Goal: Task Accomplishment & Management: Complete application form

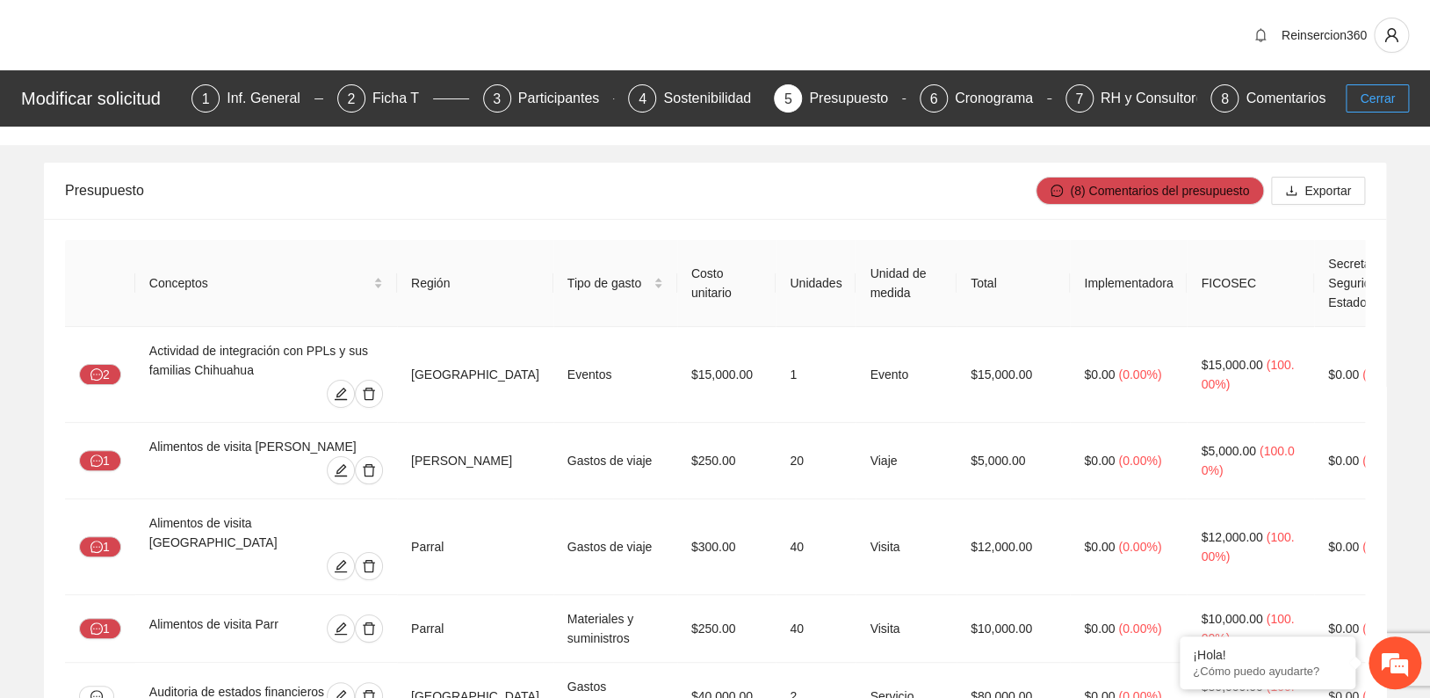
click at [1385, 103] on span "Cerrar" at bounding box center [1377, 98] width 35 height 19
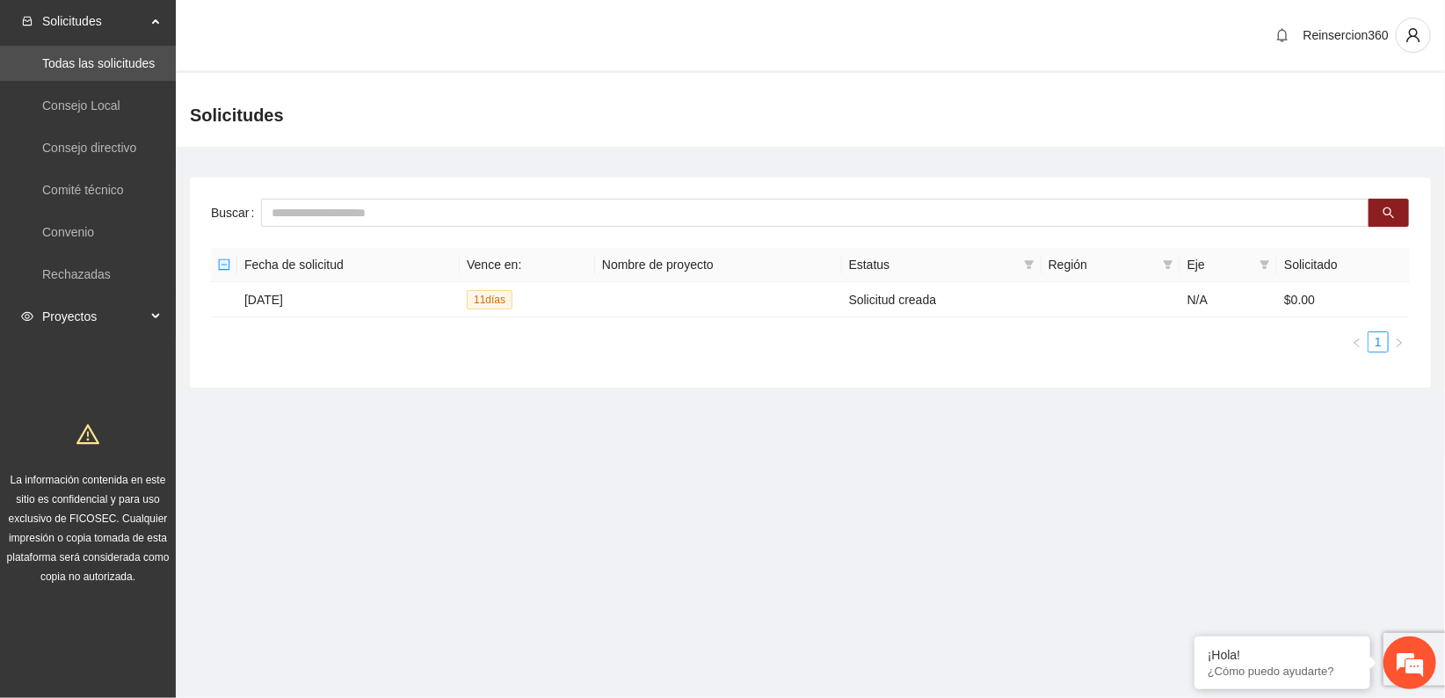
click at [76, 314] on span "Proyectos" at bounding box center [94, 316] width 104 height 35
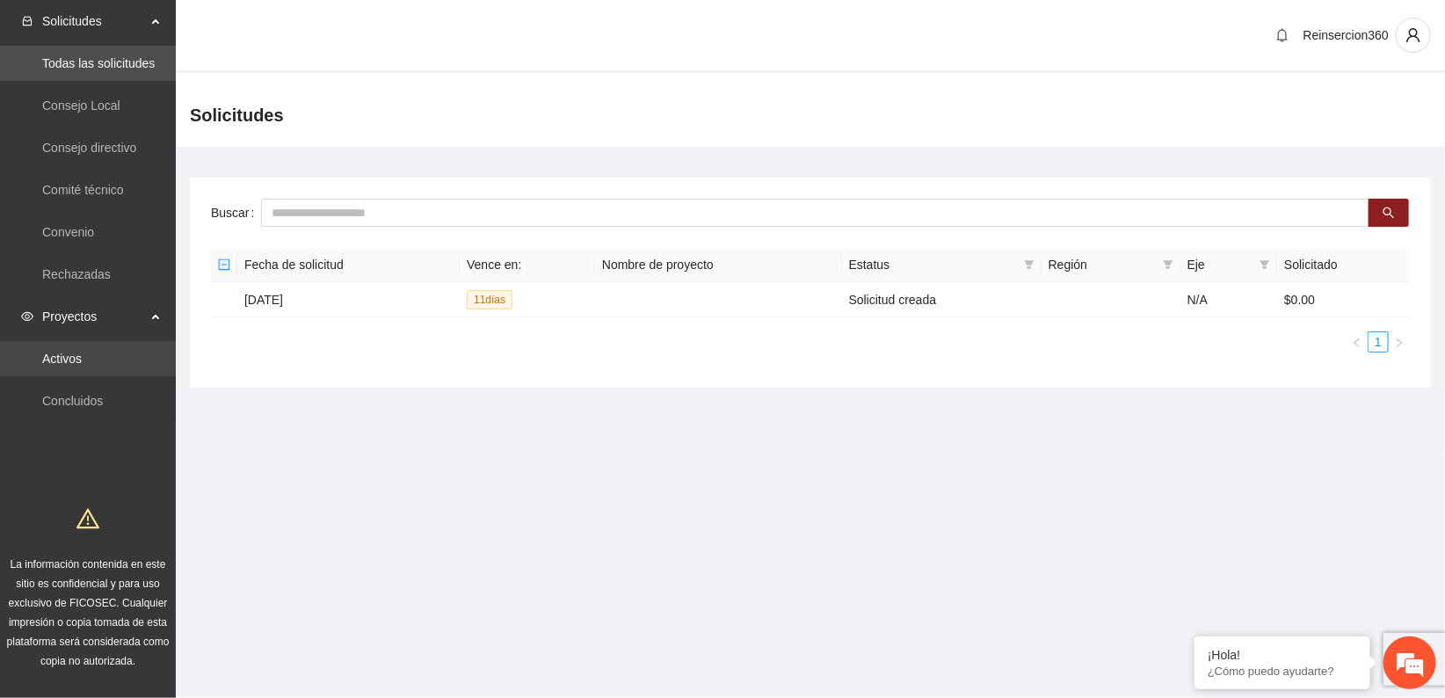
click at [72, 362] on link "Activos" at bounding box center [62, 358] width 40 height 14
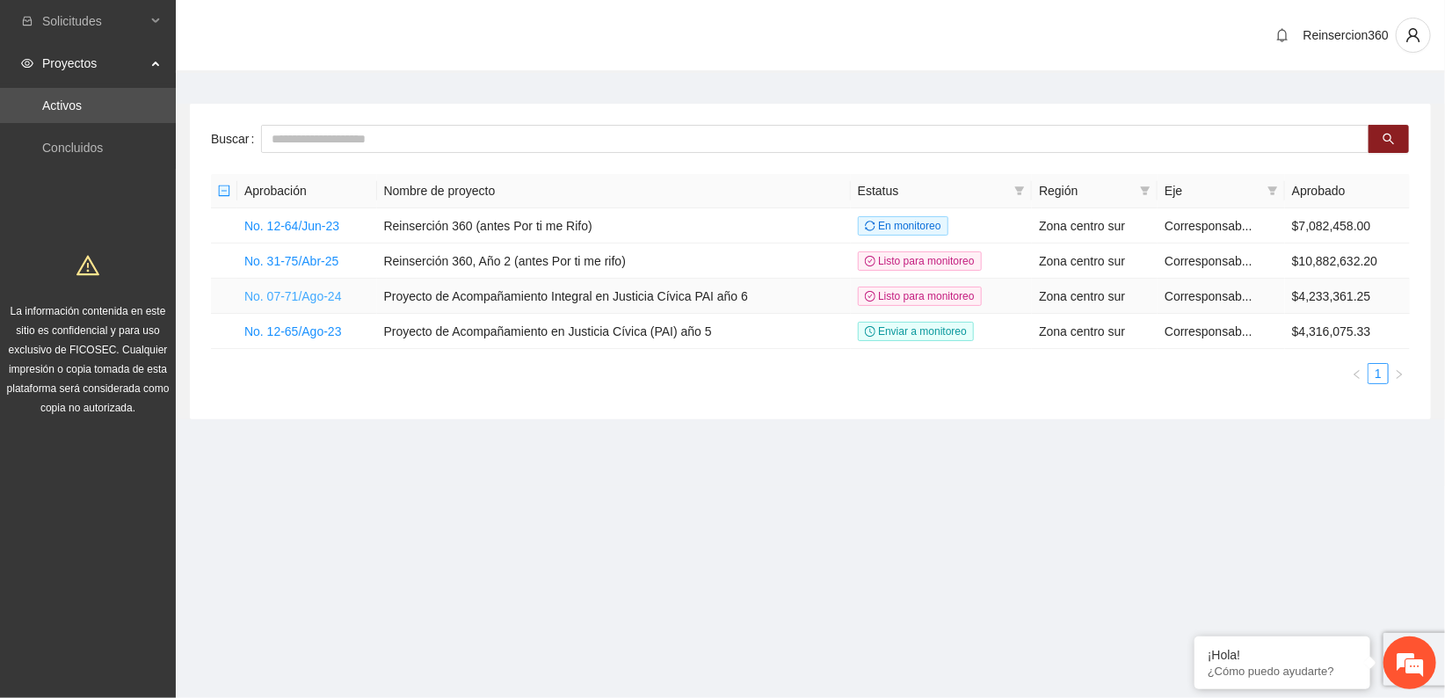
click at [313, 297] on link "No. 07-71/Ago-24" at bounding box center [293, 296] width 98 height 14
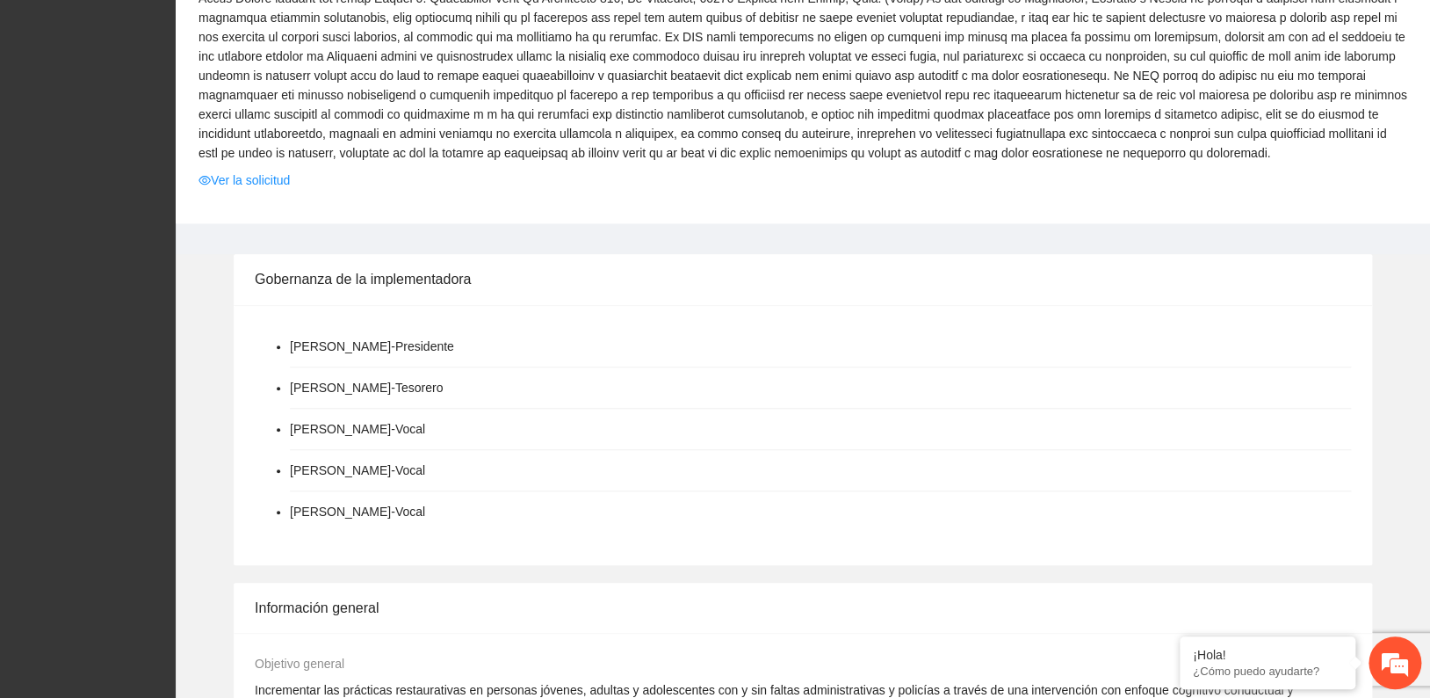
scroll to position [513, 0]
click at [260, 185] on link "Ver la solicitud" at bounding box center [244, 181] width 91 height 19
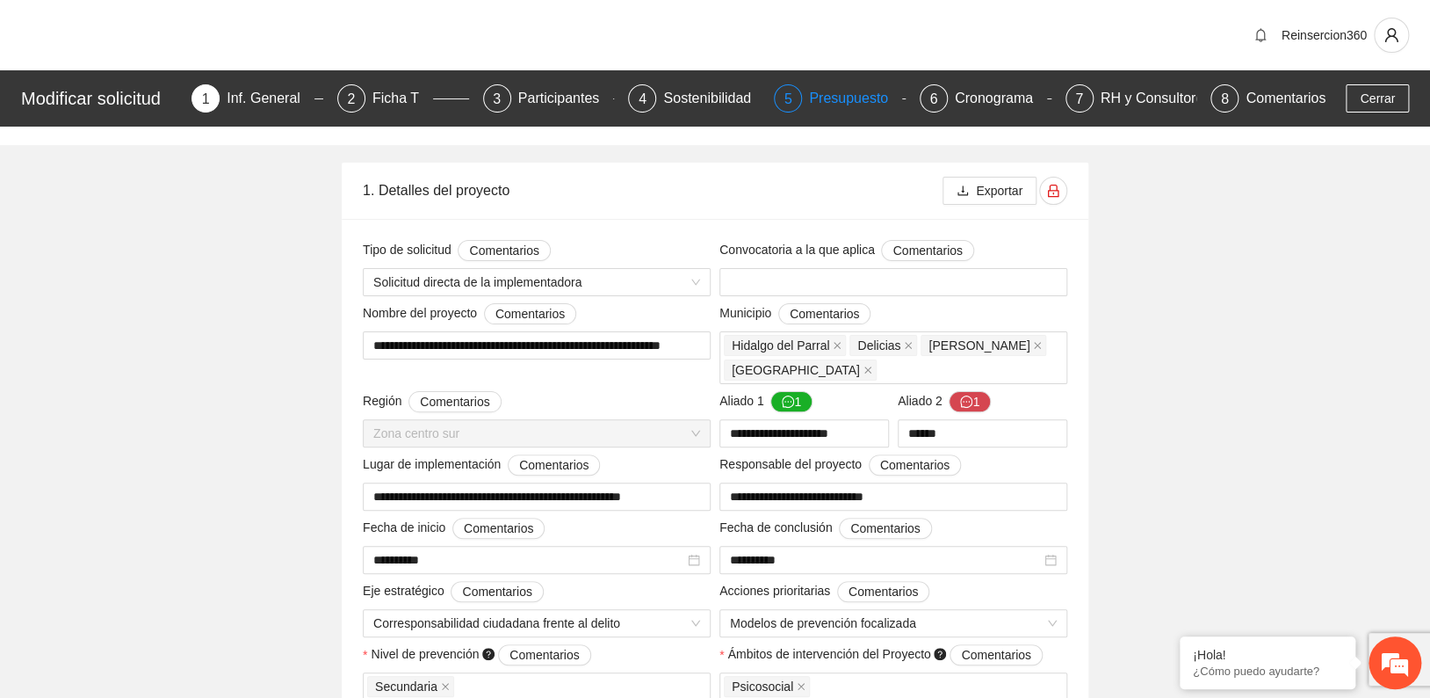
click at [844, 94] on div "Presupuesto" at bounding box center [855, 98] width 93 height 28
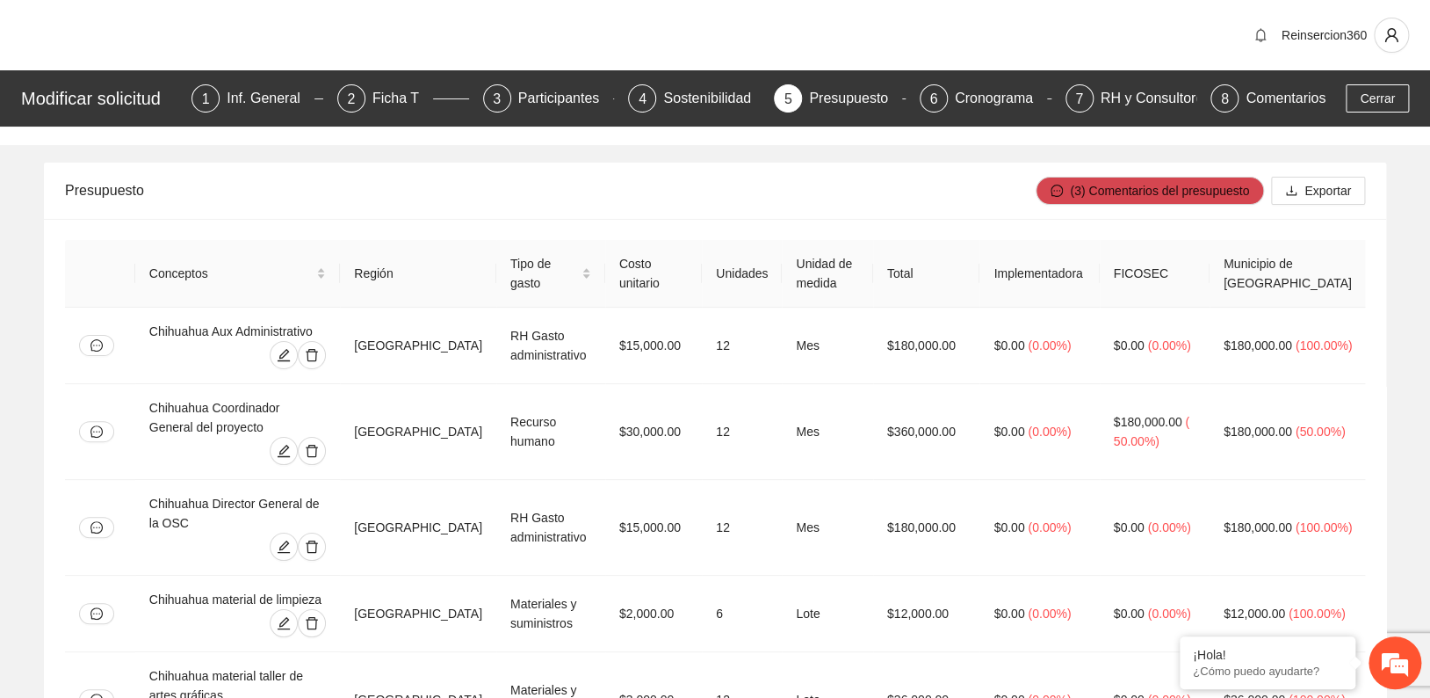
scroll to position [1083, 0]
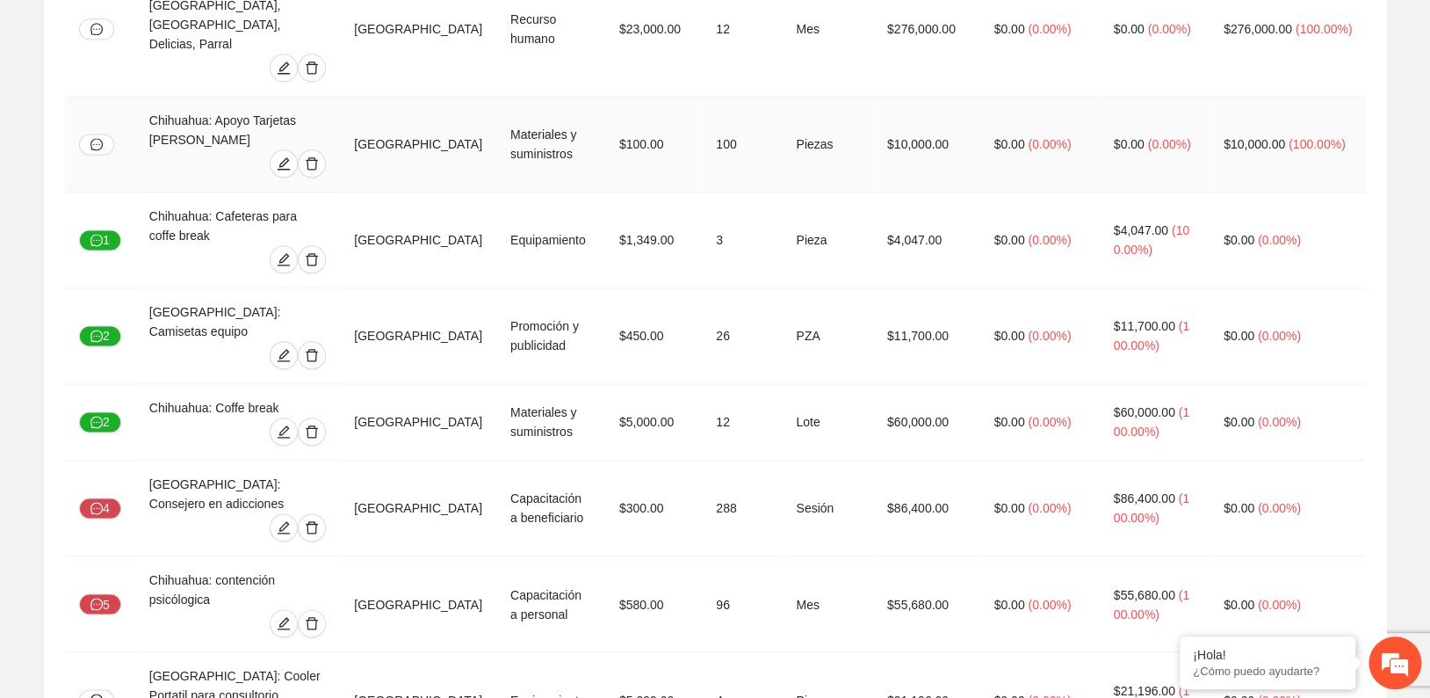
click at [908, 97] on td "$10,000.00" at bounding box center [926, 145] width 107 height 96
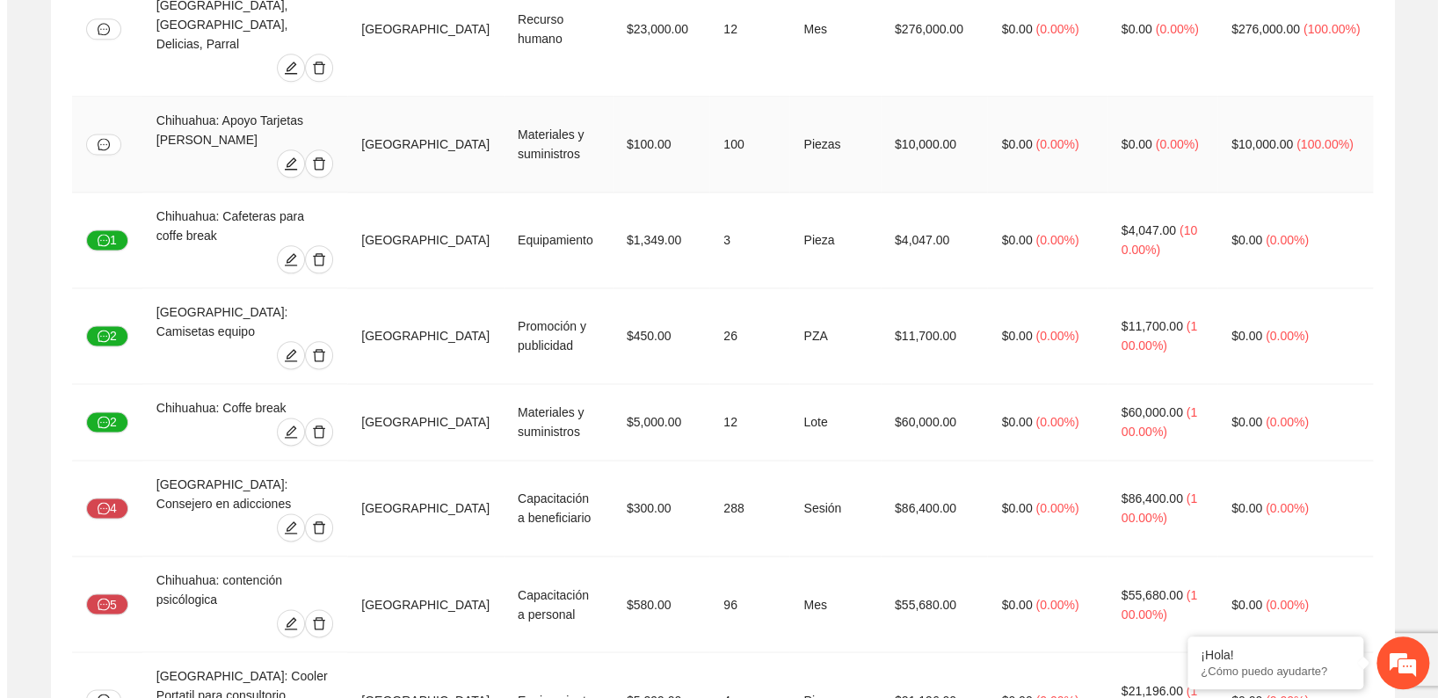
scroll to position [0, 0]
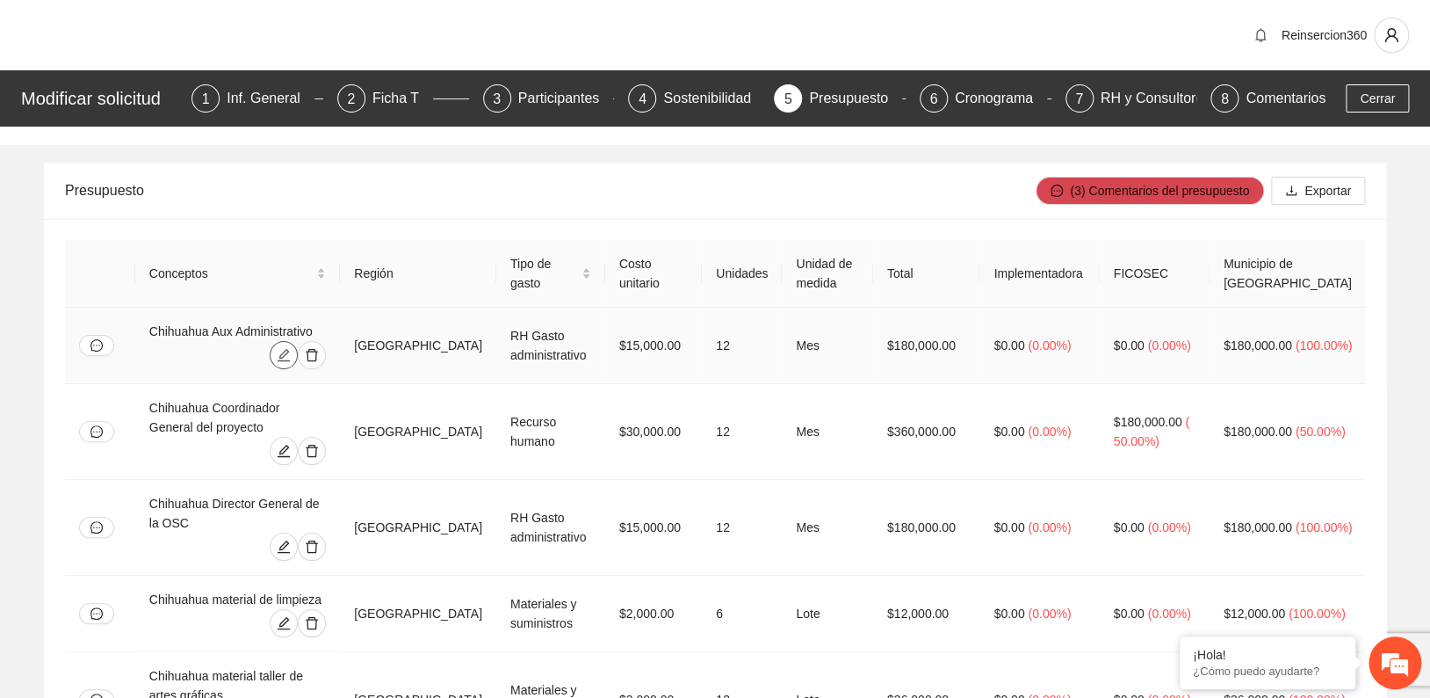
click at [297, 348] on span "edit" at bounding box center [284, 355] width 26 height 14
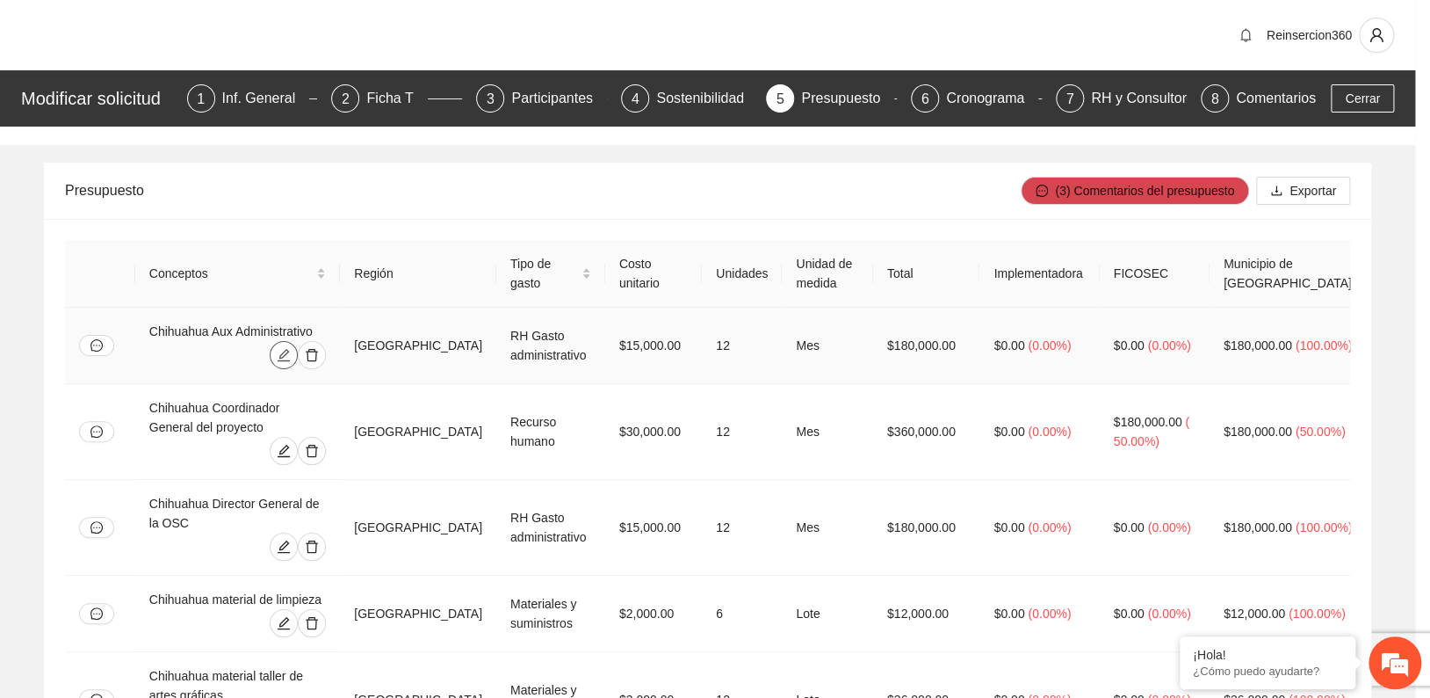
type input "*"
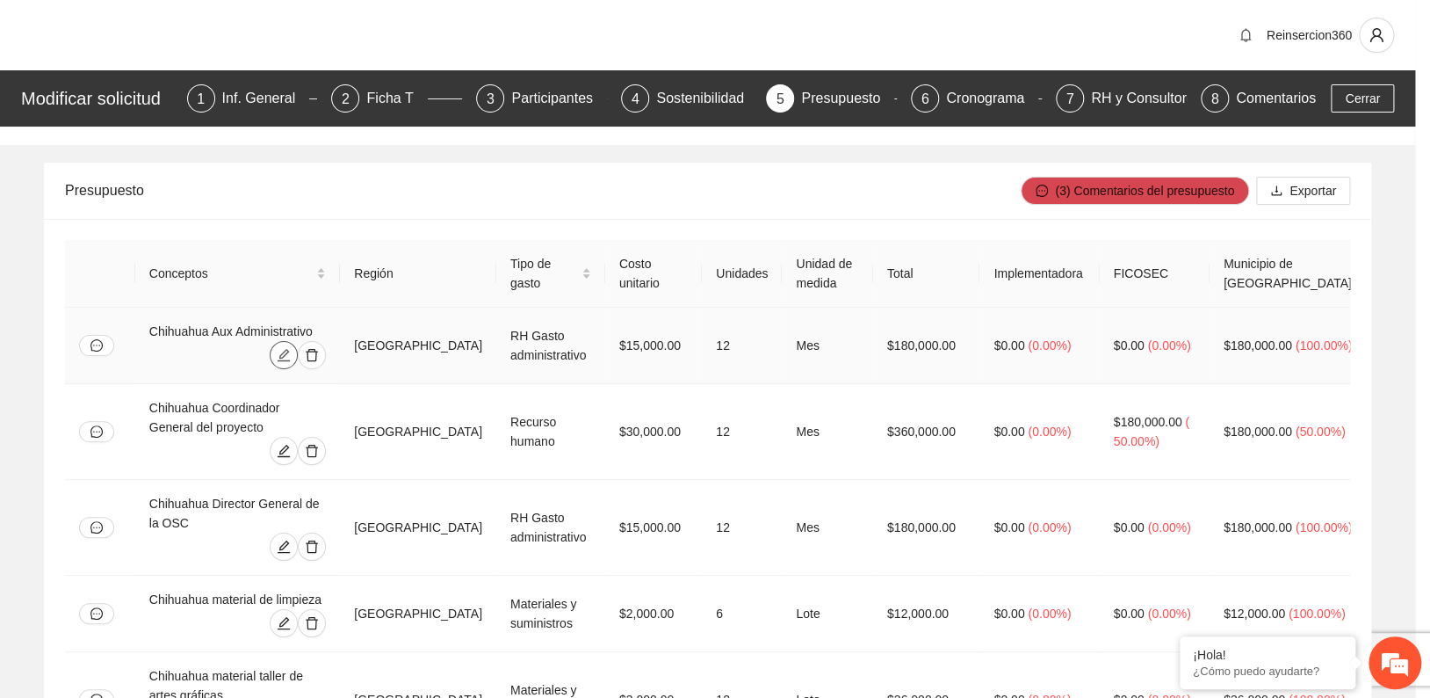
type input "*"
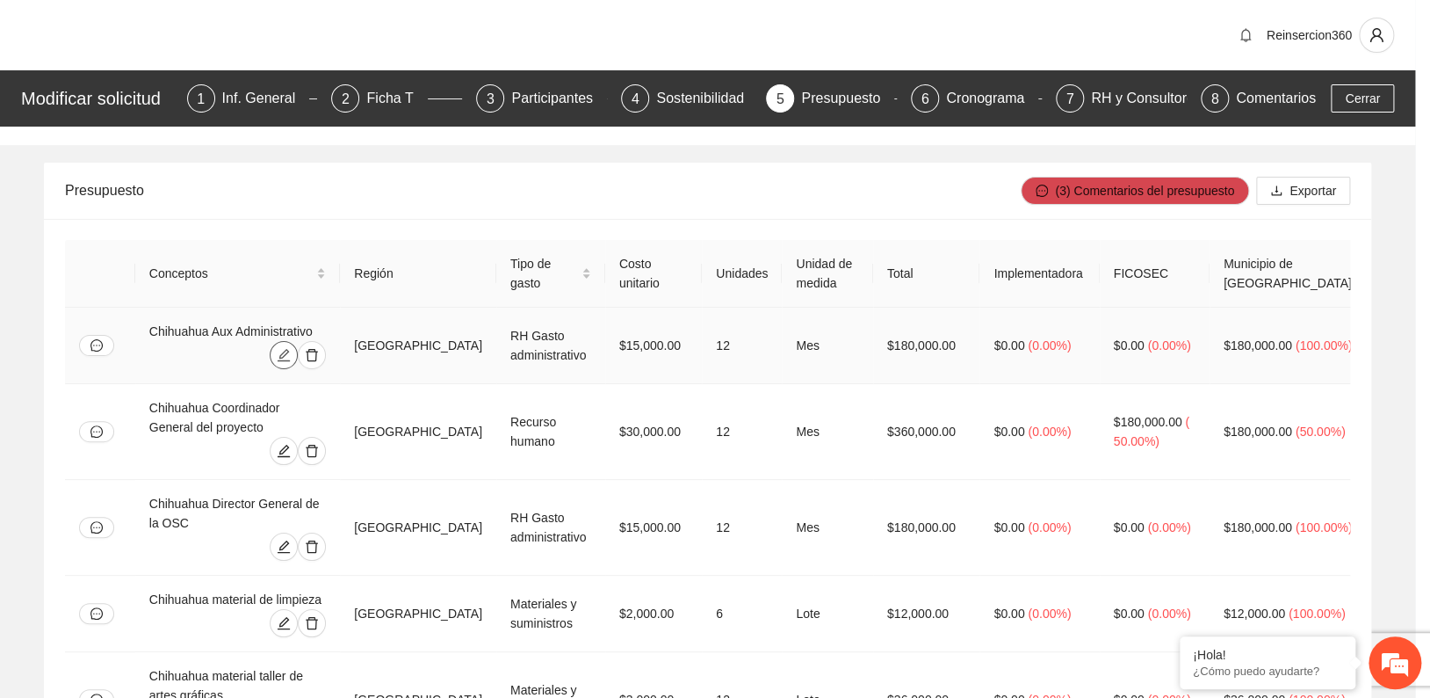
type input "*"
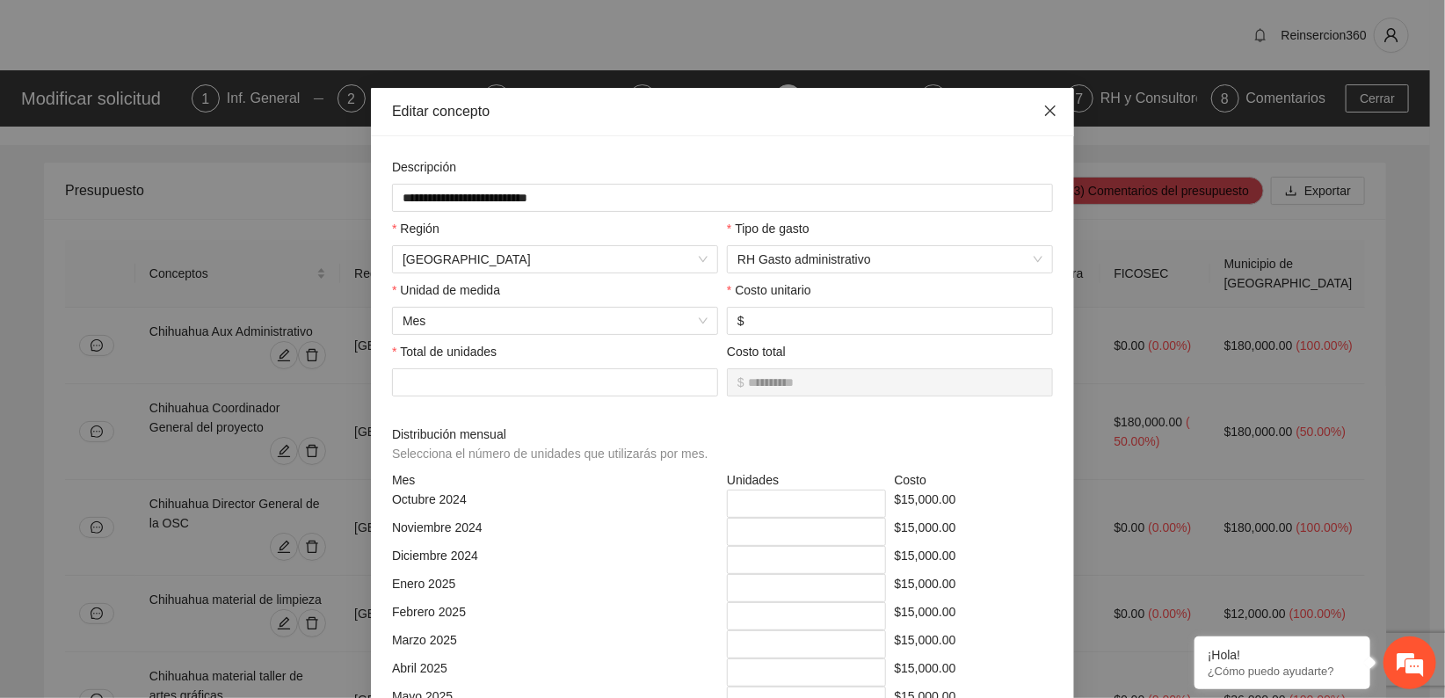
click at [1045, 107] on icon "close" at bounding box center [1050, 111] width 14 height 14
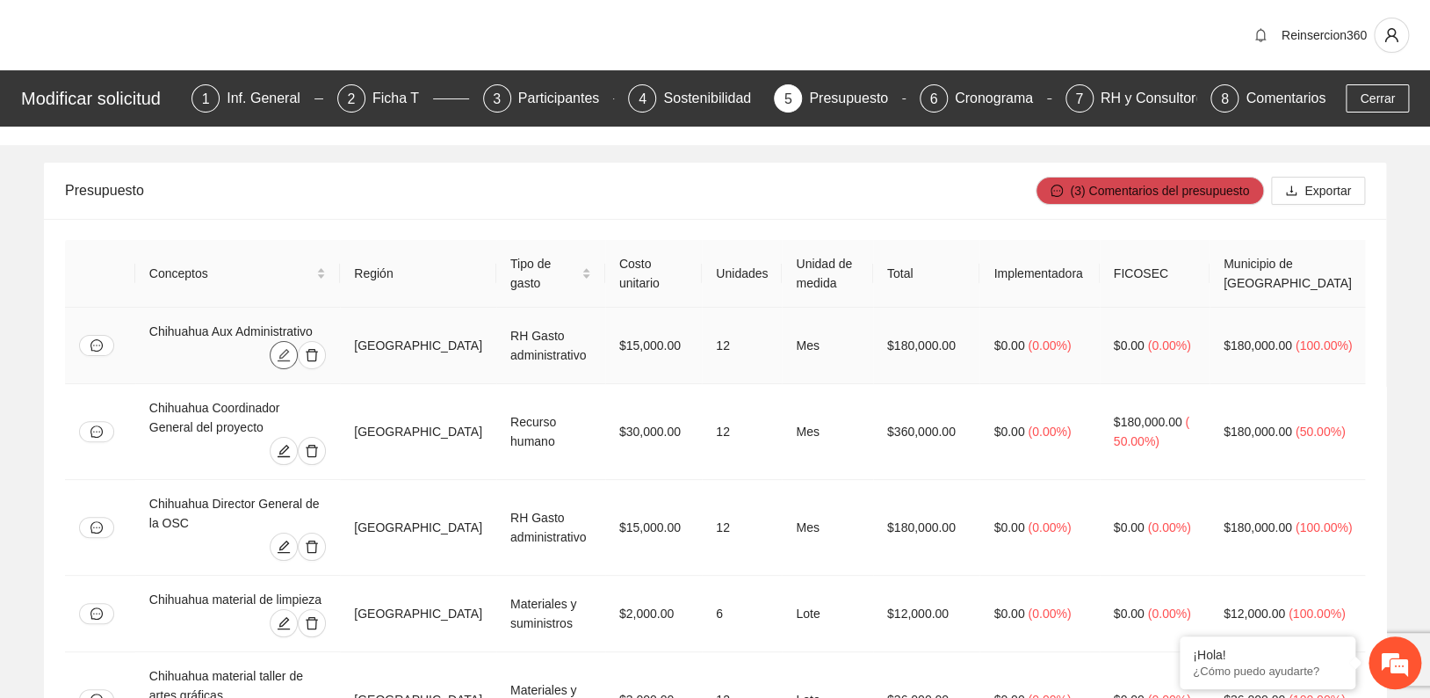
click at [291, 348] on icon "edit" at bounding box center [284, 355] width 14 height 14
type input "**********"
type input "*****"
type input "**"
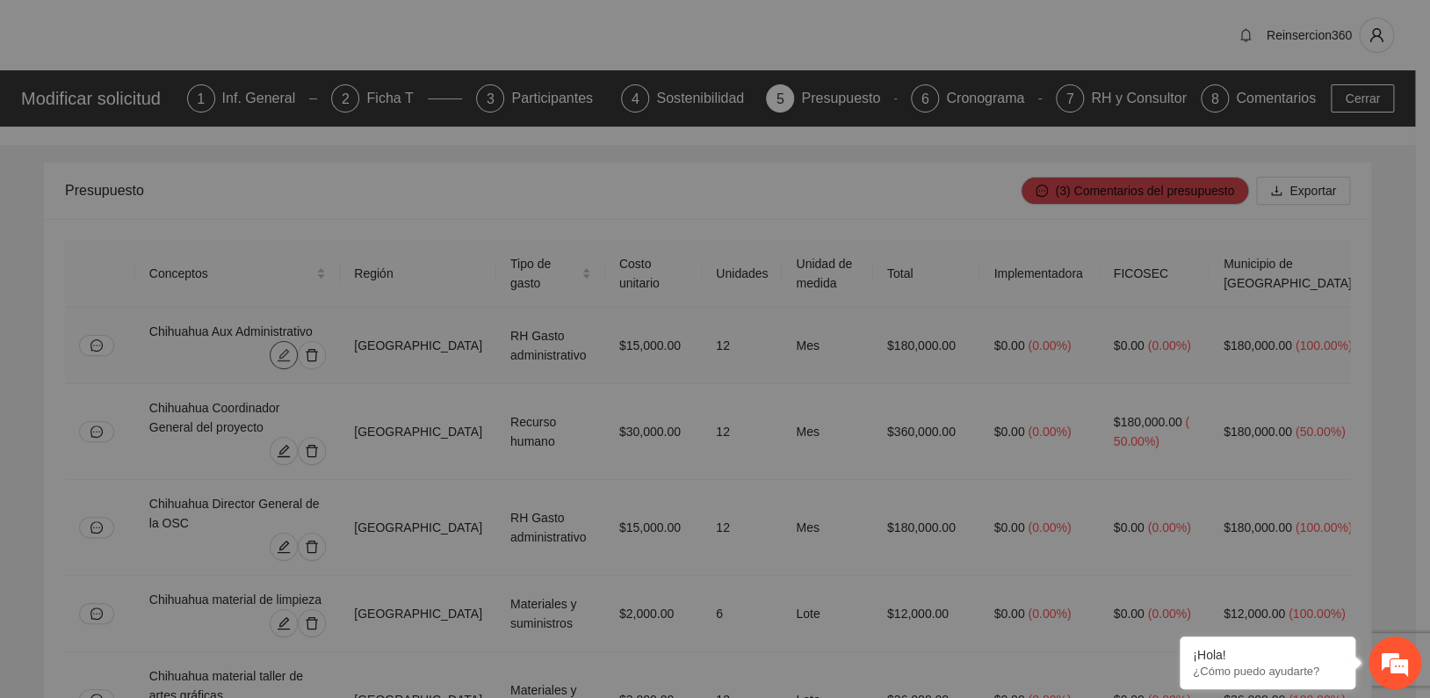
type input "*"
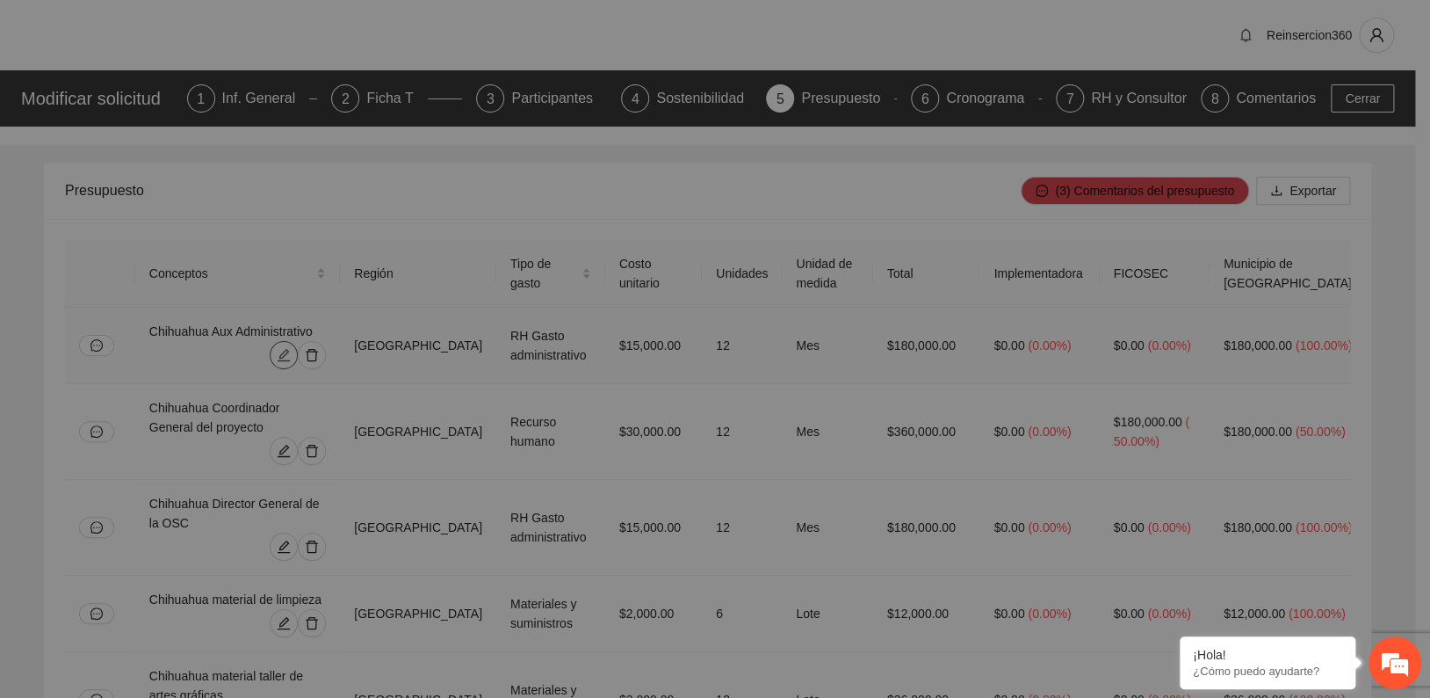
type input "*"
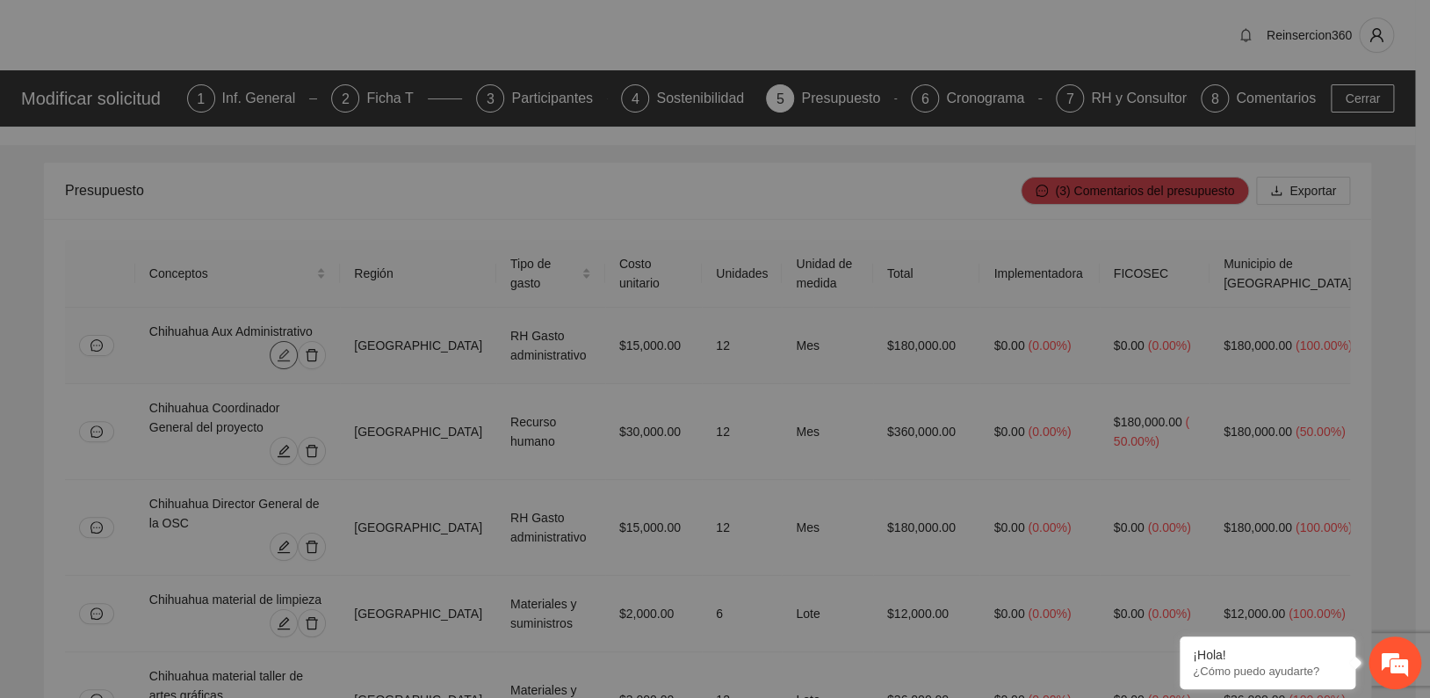
type input "*"
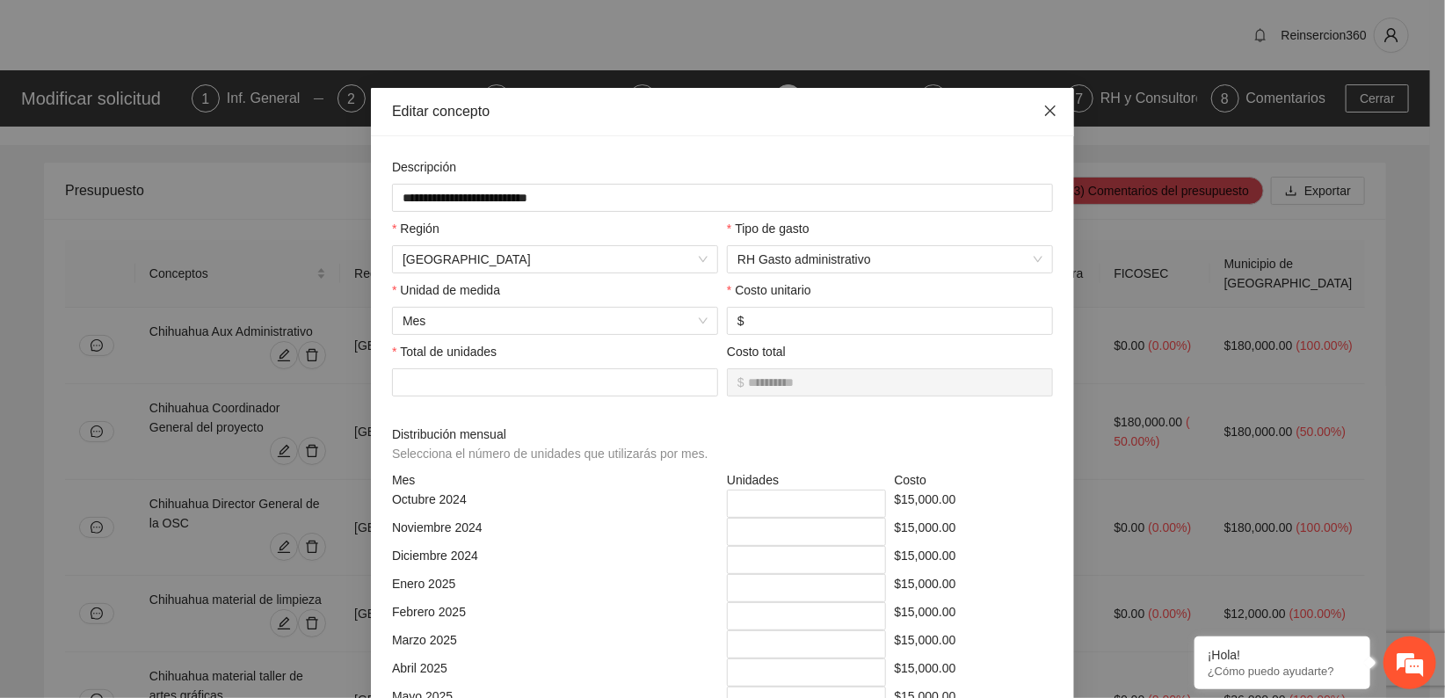
click at [1045, 103] on span "Close" at bounding box center [1049, 111] width 47 height 47
